Goal: Navigation & Orientation: Find specific page/section

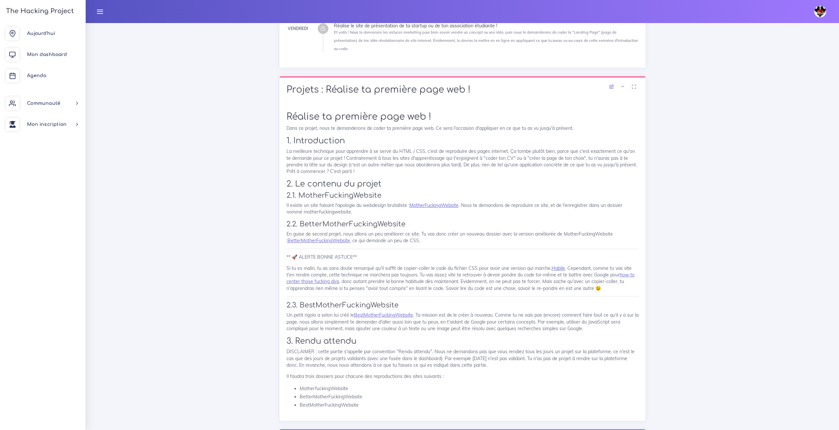
scroll to position [231, 0]
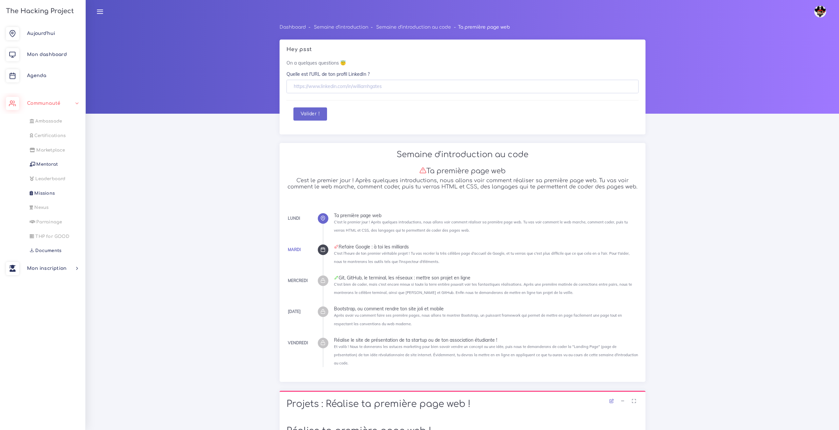
scroll to position [283, 0]
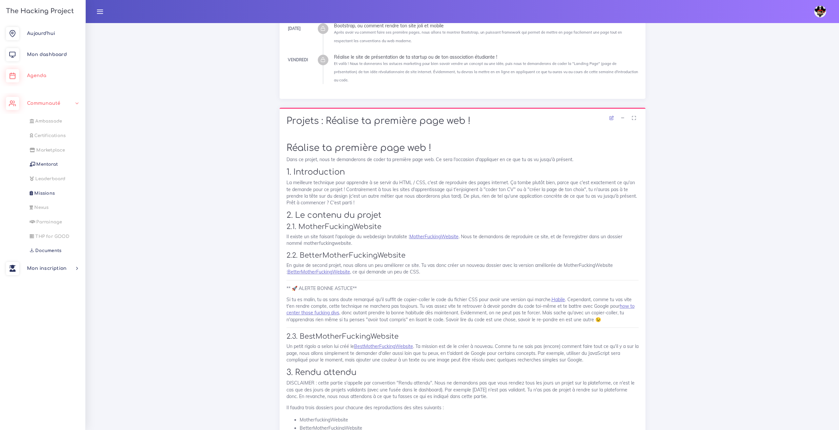
click at [31, 72] on link "Agenda" at bounding box center [42, 75] width 85 height 21
click at [29, 75] on span "Agenda" at bounding box center [36, 75] width 19 height 5
